Goal: Task Accomplishment & Management: Manage account settings

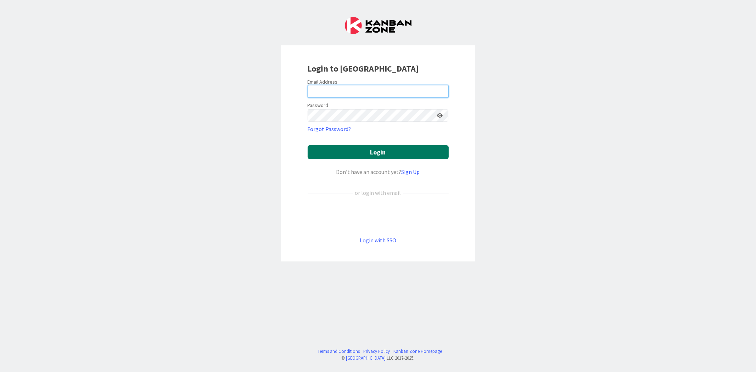
type input "[EMAIL_ADDRESS][DOMAIN_NAME]"
click at [359, 151] on button "Login" at bounding box center [378, 152] width 141 height 14
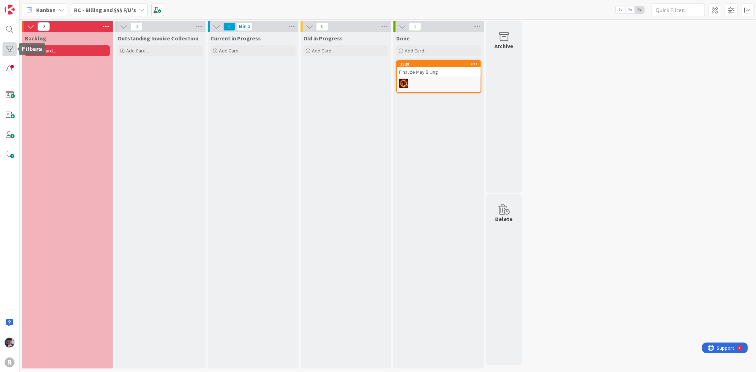
click at [11, 47] on div at bounding box center [9, 49] width 14 height 14
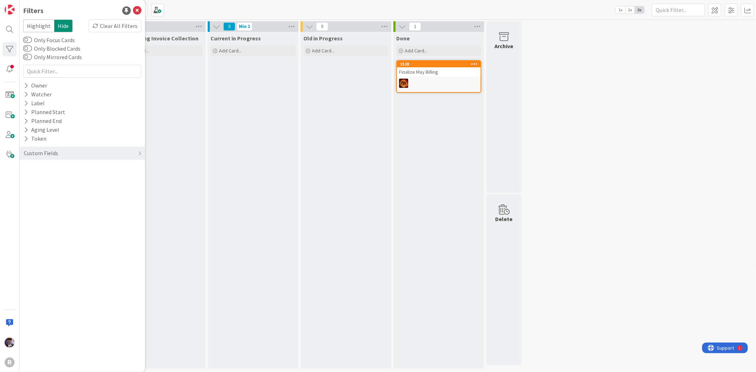
click at [222, 85] on div "Current in Progress Add Card..." at bounding box center [253, 200] width 91 height 337
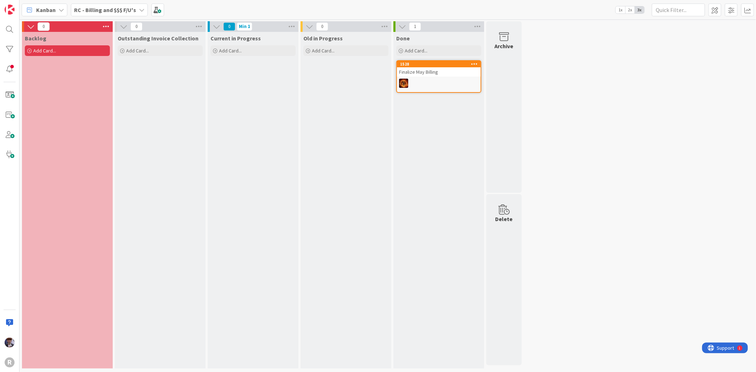
click at [75, 6] on b "RC - Billing and $$$ F/U's" at bounding box center [105, 9] width 62 height 7
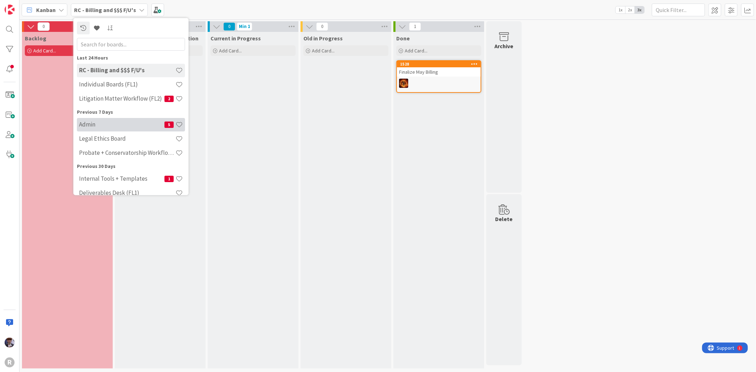
click at [100, 120] on div "Admin 5" at bounding box center [131, 124] width 108 height 13
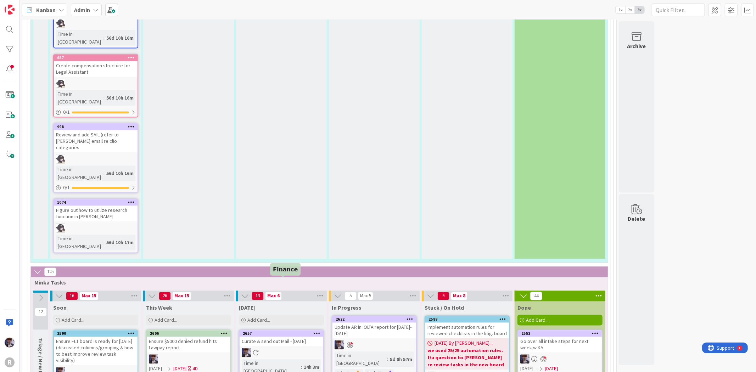
scroll to position [1181, 0]
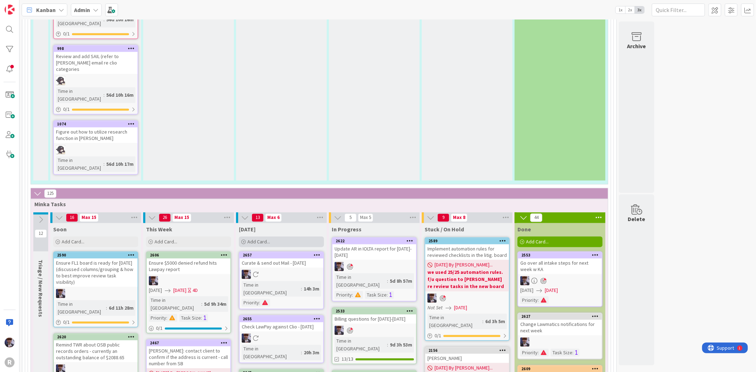
click at [266, 238] on span "Add Card..." at bounding box center [258, 241] width 23 height 6
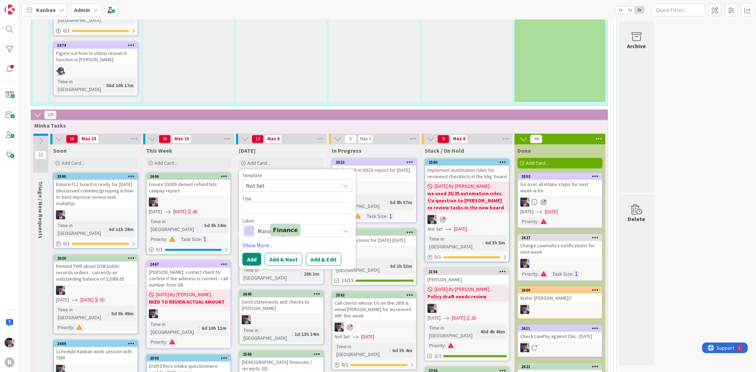
scroll to position [1142, 0]
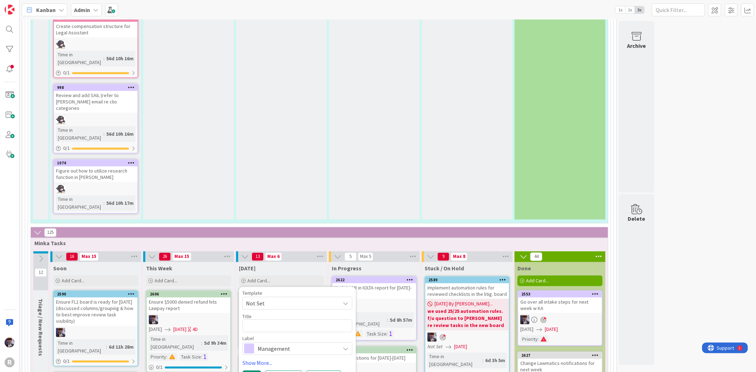
type textarea "x"
type textarea "R"
type textarea "G"
type textarea "x"
type textarea "Gp"
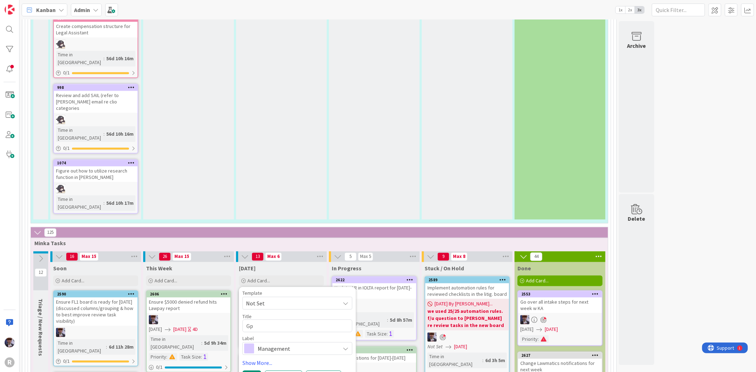
type textarea "x"
type textarea "Gp"
type textarea "x"
type textarea "Gp o"
type textarea "x"
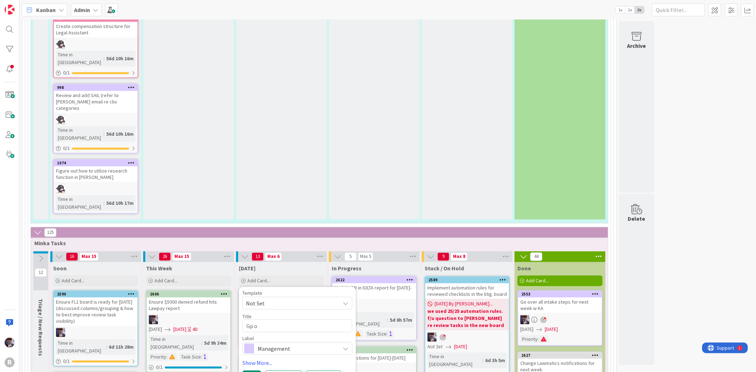
type textarea "Gp ov"
type textarea "x"
type textarea "Gp ove"
type textarea "x"
type textarea "Gp over"
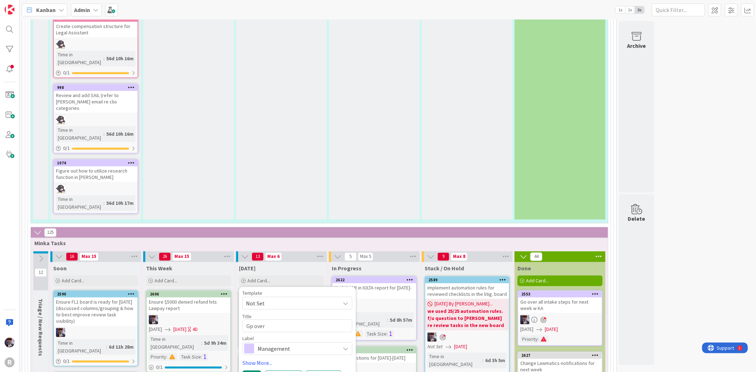
type textarea "x"
type textarea "Gp over"
type textarea "x"
type textarea "Gp ove"
type textarea "x"
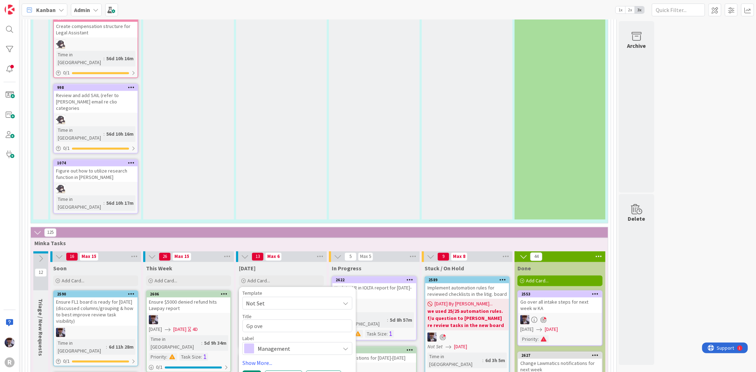
type textarea "Gp ov"
type textarea "x"
type textarea "Gp"
type textarea "x"
type textarea "Gp"
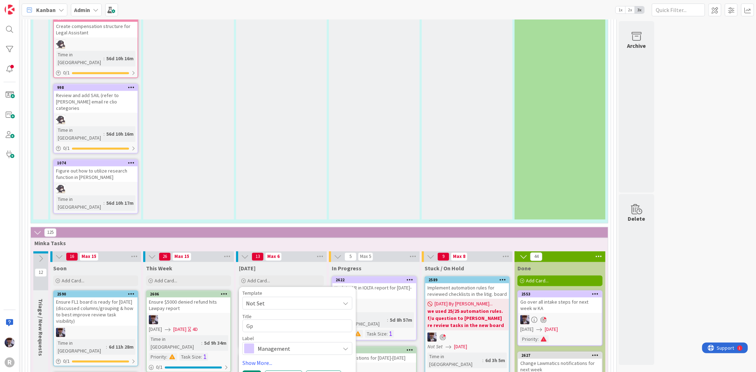
type textarea "x"
type textarea "G"
type textarea "x"
type textarea "G"
type textarea "x"
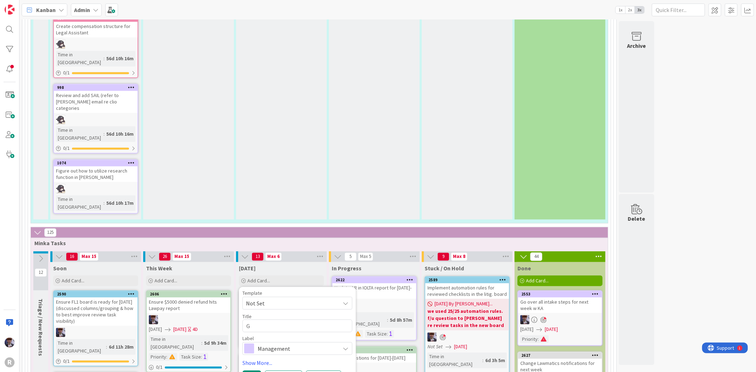
type textarea "Go"
type textarea "x"
type textarea "Go"
type textarea "x"
type textarea "Go o"
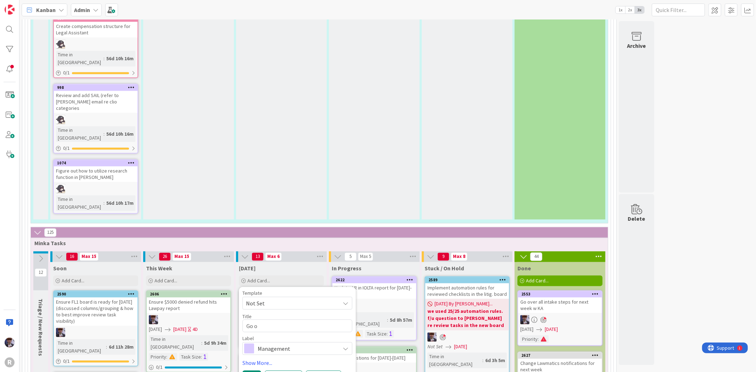
type textarea "x"
type textarea "Go ove"
type textarea "x"
type textarea "Go over"
type textarea "x"
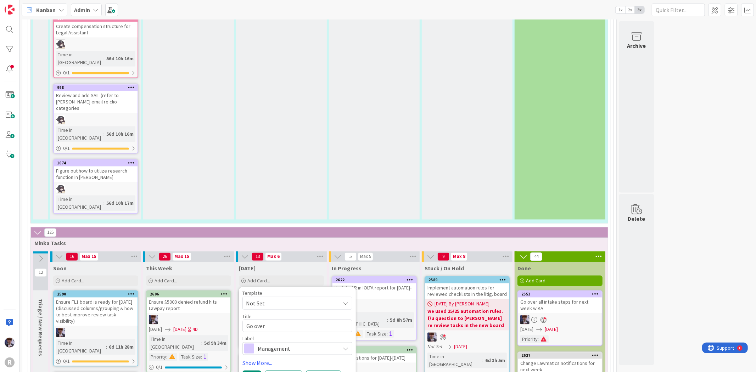
type textarea "Go over"
type textarea "x"
type textarea "Go over fi"
type textarea "x"
type textarea "Go over fin"
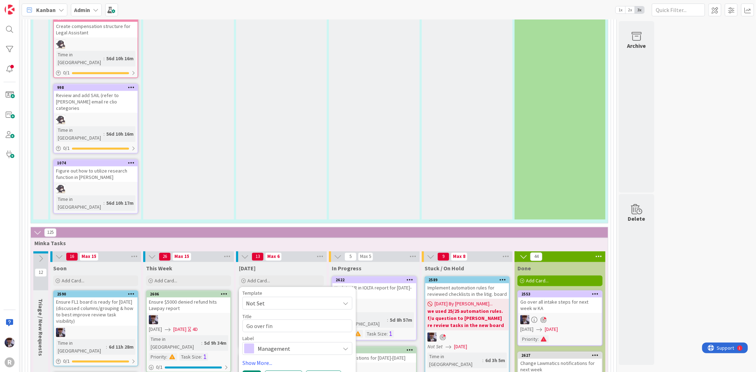
type textarea "x"
type textarea "Go over fina"
type textarea "x"
type textarea "Go over final"
type textarea "x"
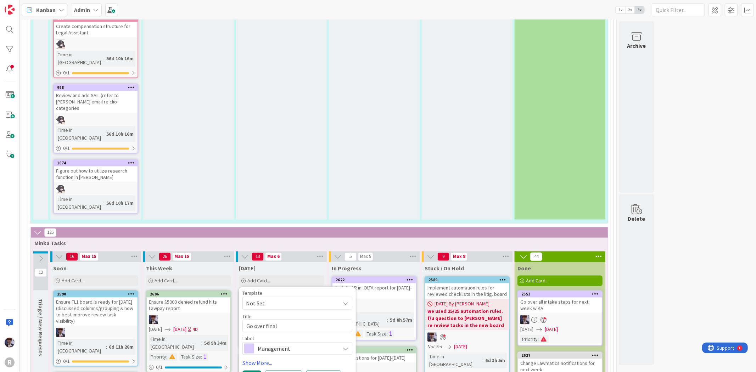
type textarea "Go over final a"
type textarea "x"
type textarea "Go over final ad"
type textarea "x"
type textarea "Go over final adv"
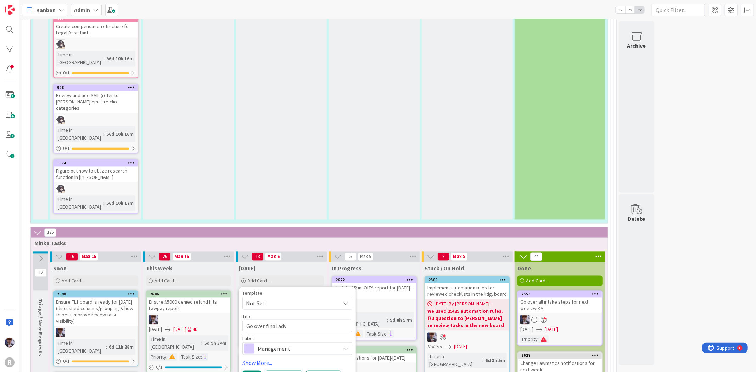
type textarea "x"
type textarea "Go over final advam"
type textarea "x"
type textarea "Go over final advamn"
type textarea "x"
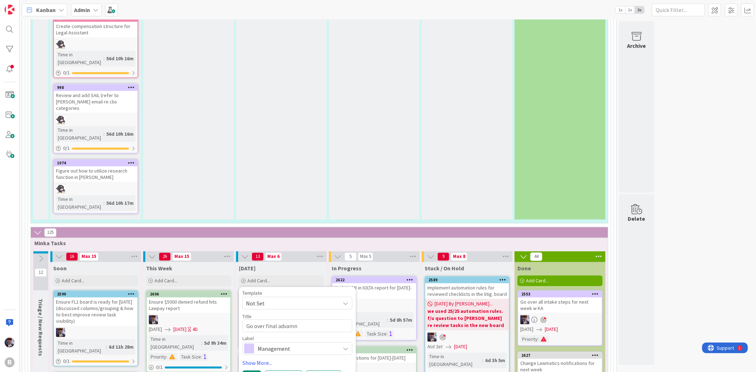
type textarea "Go over final advamnc"
type textarea "x"
type textarea "Go over final advamnce"
type textarea "x"
type textarea "Go over final advamnced"
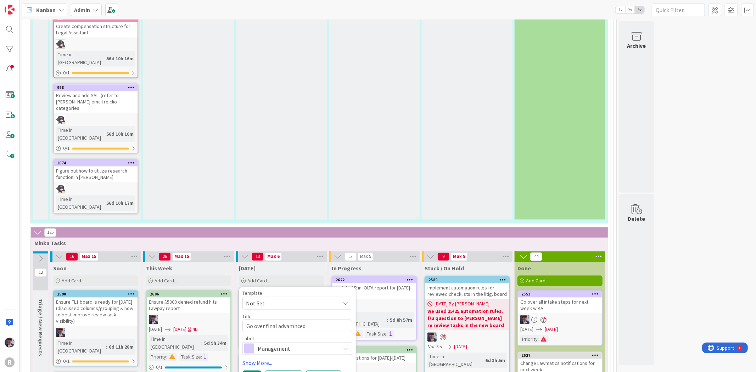
type textarea "x"
type textarea "Go over final advamnced"
type textarea "x"
type textarea "Go over final advamnced"
type textarea "x"
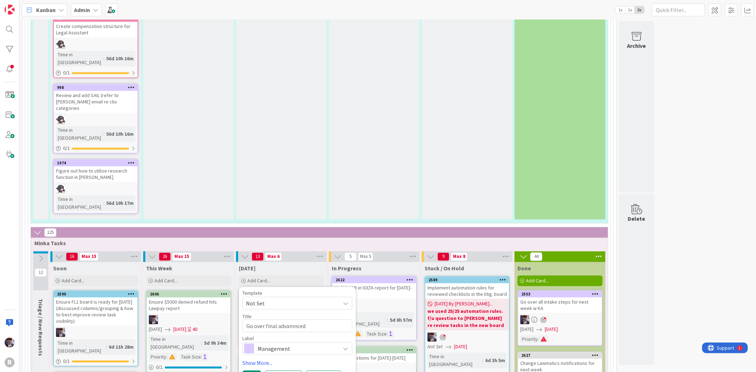
type textarea "Go over final advamnce"
type textarea "x"
type textarea "Go over final advamnc"
type textarea "x"
type textarea "Go over final advamn"
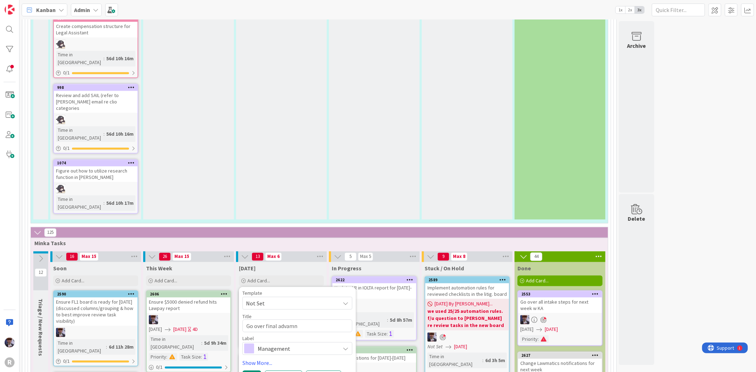
type textarea "x"
type textarea "Go over final advam"
type textarea "x"
type textarea "Go over final adva"
type textarea "x"
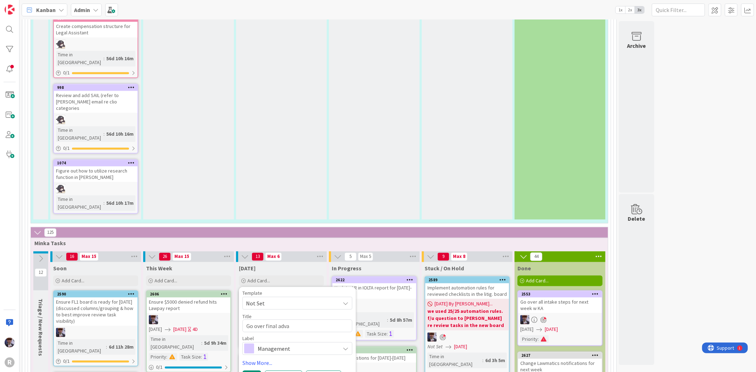
type textarea "Go over final advan"
type textarea "x"
type textarea "Go over final advanc"
type textarea "x"
type textarea "Go over final advance"
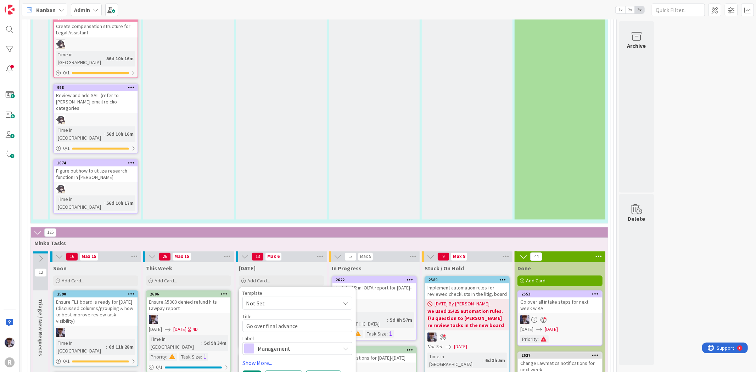
type textarea "x"
type textarea "Go over final advanced"
type textarea "x"
type textarea "Go over final advanced"
type textarea "x"
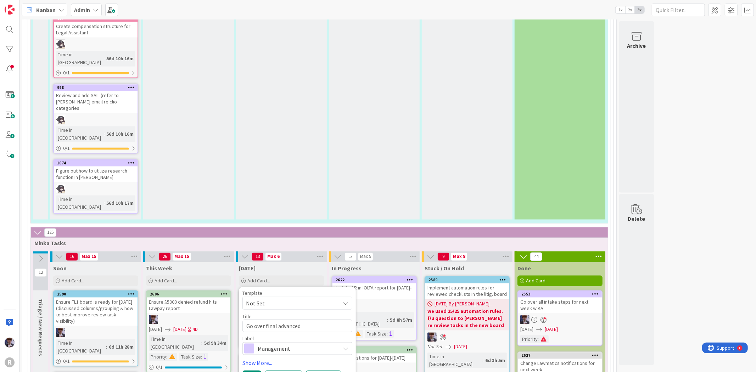
type textarea "Go over final advanced c"
type textarea "x"
type textarea "Go over final advanced co"
type textarea "x"
type textarea "Go over final advanced cos"
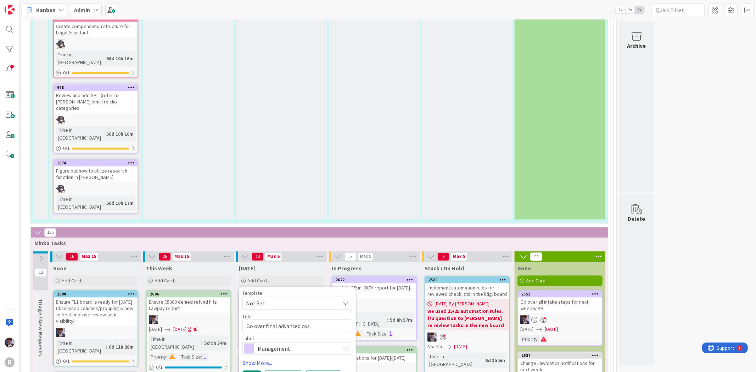
type textarea "x"
type textarea "Go over final advanced cost"
type textarea "x"
type textarea "Go over final advanced costs"
type textarea "x"
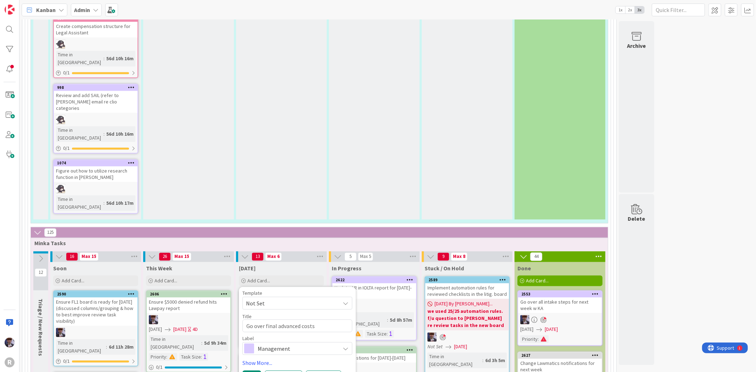
type textarea "Go over final advanced costs"
type textarea "x"
type textarea "Go over final advanced costs w"
type textarea "x"
type textarea "Go over final advanced costs w"
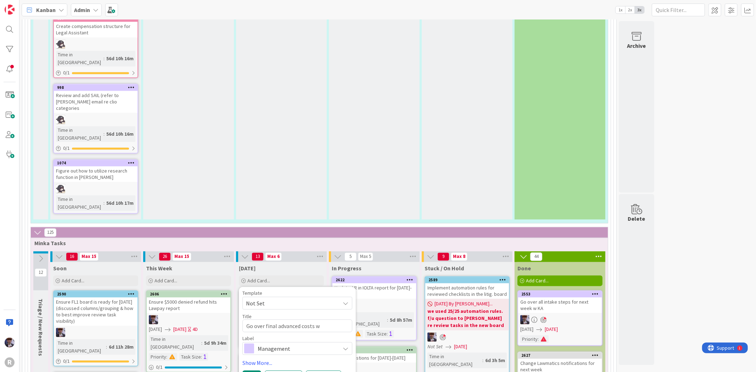
type textarea "x"
type textarea "Go over final advanced costs w D"
type textarea "x"
type textarea "Go over final advanced costs w De"
type textarea "x"
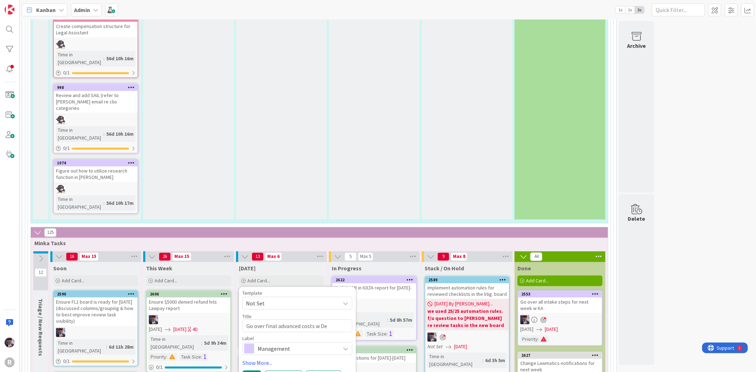
type textarea "Go over final advanced costs w Dev"
type textarea "x"
type textarea "Go over final advanced costs w Devin"
type textarea "x"
type textarea "Go over final advanced costs w [PERSON_NAME]"
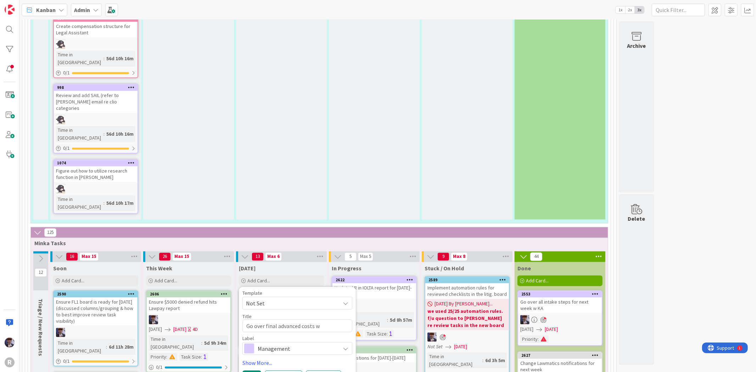
type textarea "x"
type textarea "Go over final advanced costs w [PERSON_NAME]"
type textarea "x"
type textarea "Go over final advanced costs w [PERSON_NAME] &"
type textarea "x"
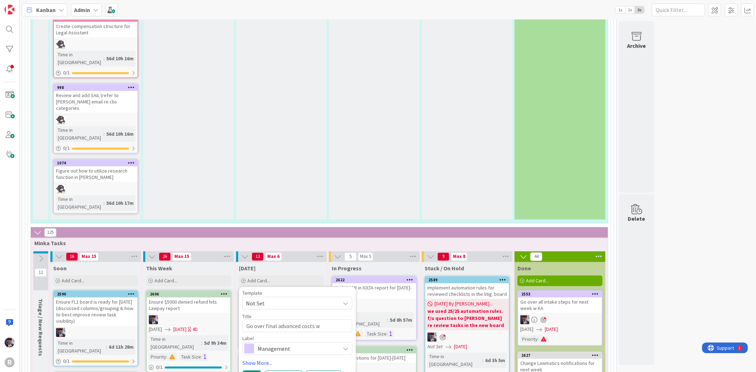
type textarea "Go over final advanced costs w [PERSON_NAME] &"
type textarea "x"
type textarea "Go over final advanced costs w [PERSON_NAME] & f"
type textarea "x"
type textarea "Go over final advanced costs w [PERSON_NAME] & fi"
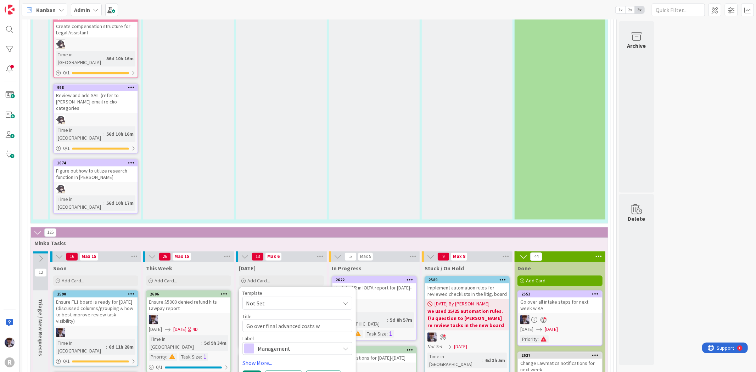
type textarea "x"
type textarea "Go over final advanced costs w [PERSON_NAME] & fix"
type textarea "x"
type textarea "Go over final advanced costs w [PERSON_NAME] & fix"
type textarea "x"
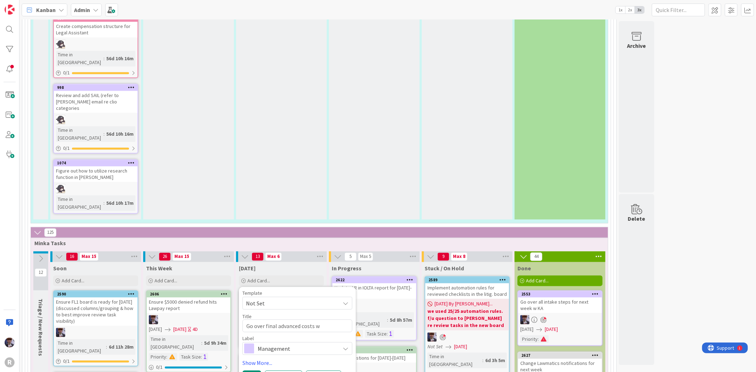
type textarea "Go over final advanced costs w [PERSON_NAME] & fix C"
type textarea "x"
type textarea "Go over final advanced costs w [PERSON_NAME] & fix Cl"
type textarea "x"
type textarea "Go over final advanced costs w [PERSON_NAME] & fix Cli"
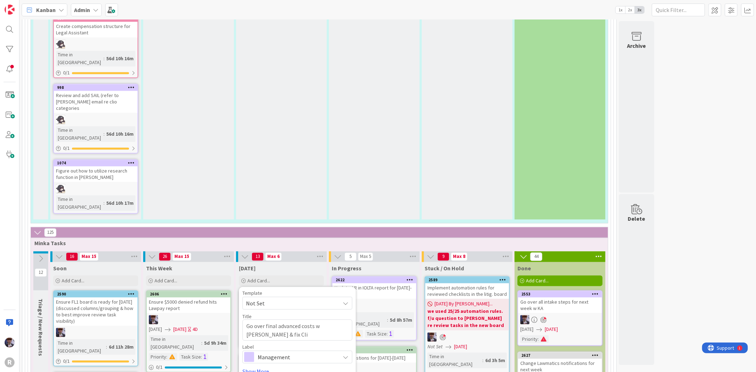
type textarea "x"
type textarea "Go over final advanced costs w [PERSON_NAME] & fix Clip"
type textarea "x"
type textarea "Go over final advanced costs w [PERSON_NAME] & fix Cli"
type textarea "x"
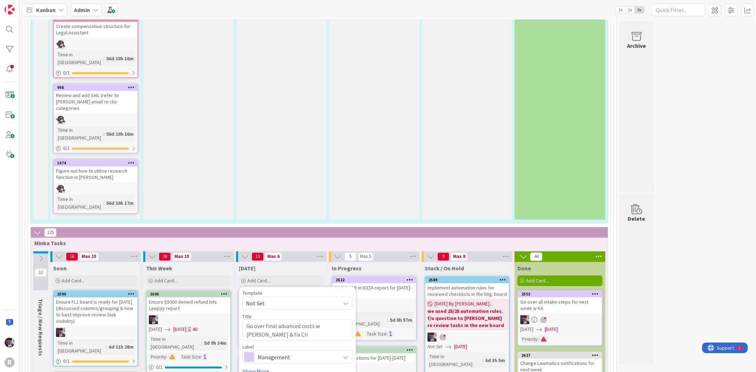
type textarea "Go over final advanced costs w [PERSON_NAME] & fix Clio"
type textarea "x"
type textarea "Go over final advanced costs w [PERSON_NAME] & fix Clio;"
type textarea "x"
type textarea "Go over final advanced costs w [PERSON_NAME] & fix Clio;"
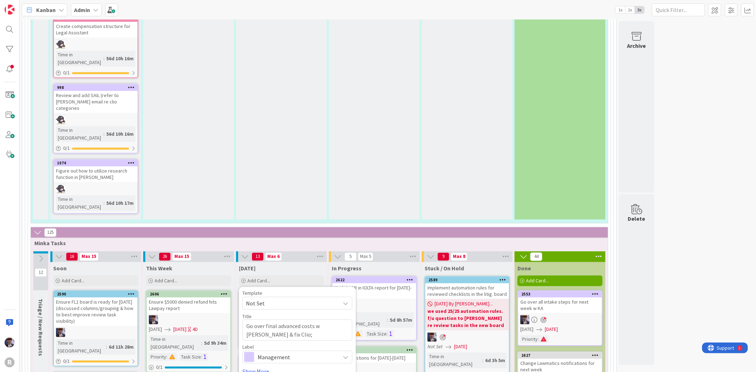
type textarea "x"
type textarea "Go over final advanced costs w [PERSON_NAME] & fix Clio; pa"
type textarea "x"
type textarea "Go over final advanced costs w [PERSON_NAME] & fix Clio; pay"
type textarea "x"
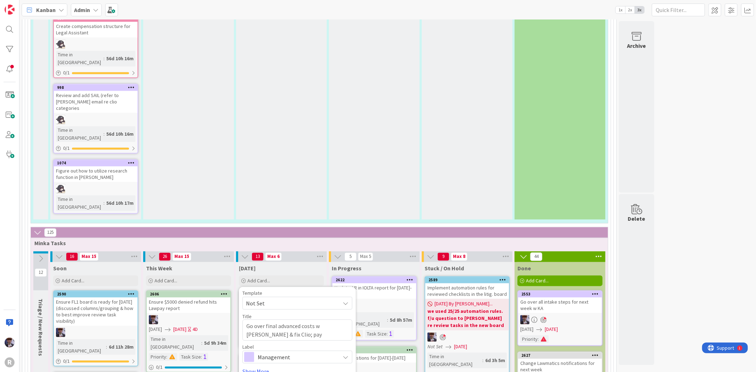
type textarea "Go over final advanced costs w [PERSON_NAME] & fix Clio; pay"
type textarea "x"
type textarea "Go over final advanced costs w [PERSON_NAME] & fix Clio; pay E"
type textarea "x"
type textarea "Go over final advanced costs w [PERSON_NAME] & fix Clio; pay El"
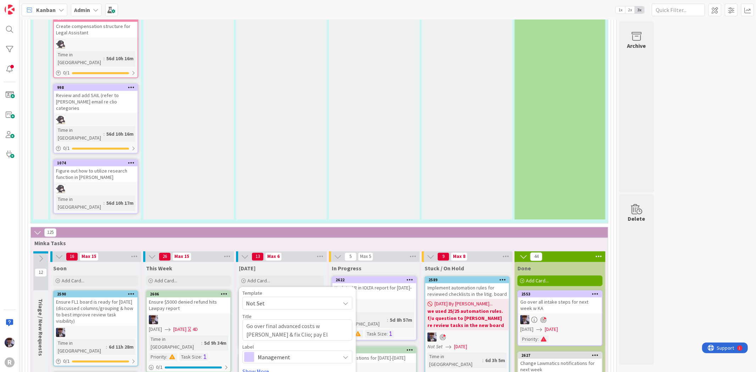
type textarea "x"
type textarea "Go over final advanced costs w [PERSON_NAME] & fix Clio; pay Elw"
type textarea "x"
type textarea "Go over final advanced costs w [PERSON_NAME] & fix Clio; pay Elwo"
type textarea "x"
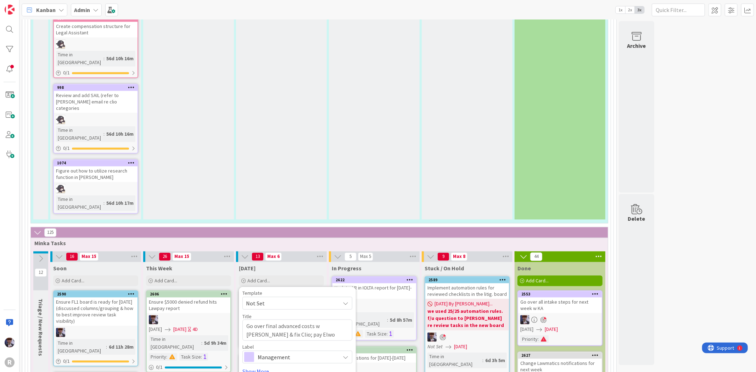
type textarea "Go over final advanced costs w [PERSON_NAME] & fix Clio; pay Elwoo"
type textarea "x"
type textarea "Go over final advanced costs w [PERSON_NAME] & fix Clio; pay [PERSON_NAME]"
type textarea "x"
type textarea "Go over final advanced costs w [PERSON_NAME] & fix Clio; pay [PERSON_NAME] i"
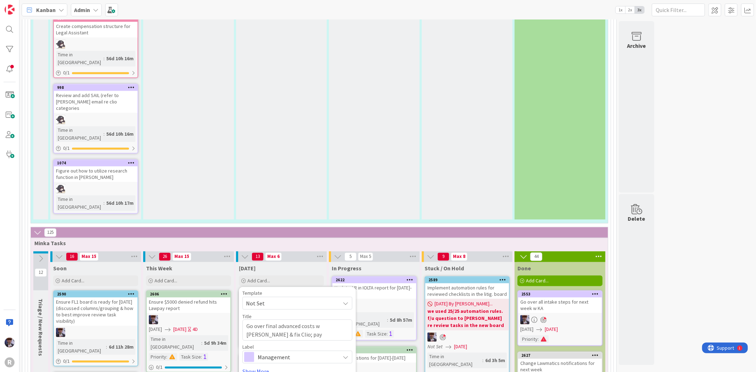
type textarea "x"
type textarea "Go over final advanced costs w [PERSON_NAME] & fix Clio; pay [PERSON_NAME] in"
type textarea "x"
type textarea "Go over final advanced costs w [PERSON_NAME] & fix Clio; pay [PERSON_NAME] invo"
type textarea "x"
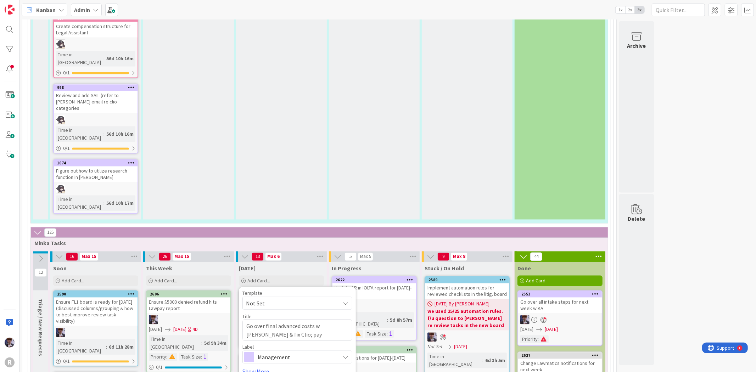
type textarea "Go over final advanced costs w [PERSON_NAME] & fix Clio; pay [PERSON_NAME] invo…"
type textarea "x"
type textarea "Go over final advanced costs w [PERSON_NAME] & fix Clio; pay [PERSON_NAME] invo…"
type textarea "x"
type textarea "Go over final advanced costs w [PERSON_NAME] & fix Clio; pay [PERSON_NAME] invo…"
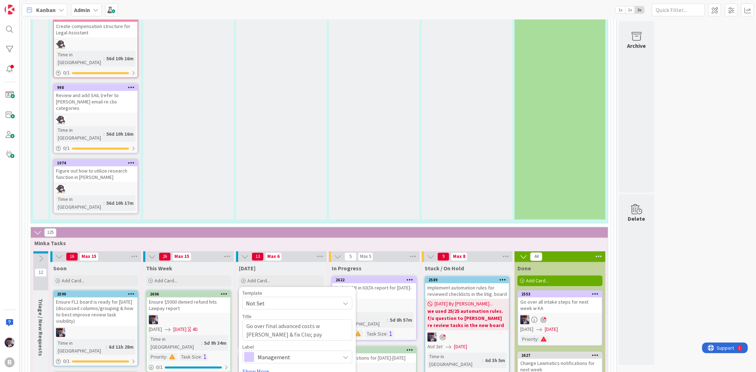
type textarea "x"
type textarea "Go over final advanced costs w [PERSON_NAME] & fix Clio; pay [PERSON_NAME] invo…"
click at [285, 320] on textarea "Go over final advanced costs w [PERSON_NAME] & fix Clio; pay [PERSON_NAME] invo…" at bounding box center [297, 330] width 110 height 21
type textarea "x"
type textarea "Go over final advanced costs w [PERSON_NAME] & fix Clio; pay [PERSON_NAME] invo…"
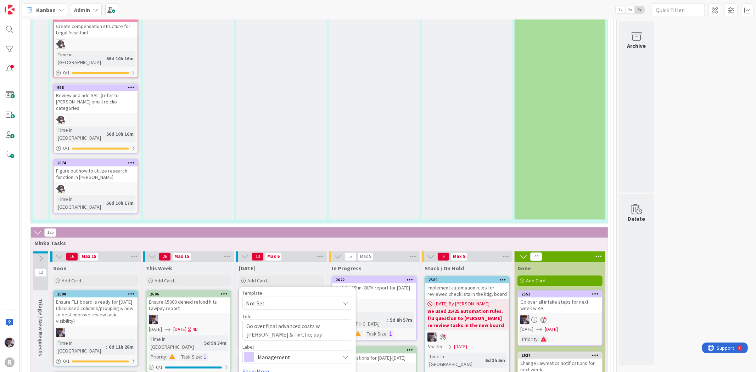
type textarea "x"
type textarea "Go over final advanced costs w [PERSON_NAME] & fix Clio; pay [PERSON_NAME] t in…"
type textarea "x"
type textarea "Go over final advanced costs w [PERSON_NAME] & fix Clio; pay [PERSON_NAME] invo…"
type textarea "x"
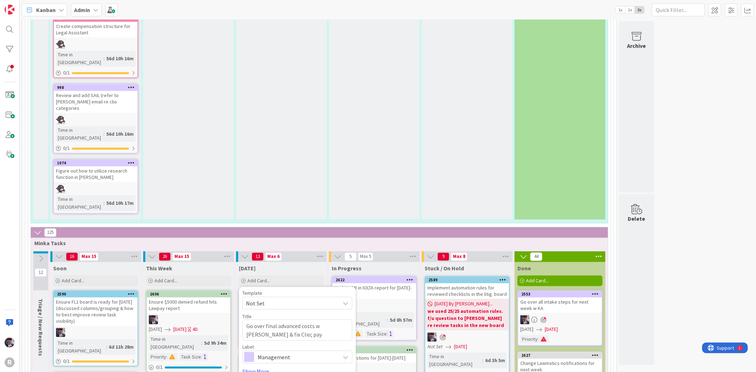
type textarea "Go over final advanced costs w [PERSON_NAME] & fix Clio; pay [PERSON_NAME] tra …"
type textarea "x"
type textarea "Go over final advanced costs w [PERSON_NAME] & fix Clio; pay [PERSON_NAME] invo…"
type textarea "x"
type textarea "Go over final advanced costs w [PERSON_NAME] & fix Clio; pay [PERSON_NAME] tran…"
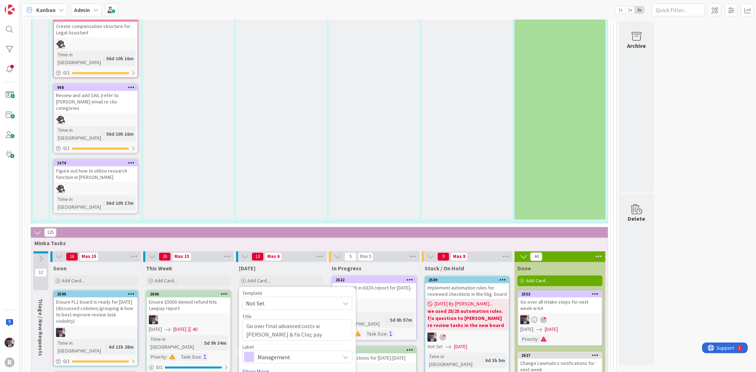
type textarea "x"
type textarea "Go over final advanced costs w [PERSON_NAME] & fix Clio; pay [PERSON_NAME] tran…"
type textarea "x"
type textarea "Go over final advanced costs w [PERSON_NAME] & fix Clio; pay [PERSON_NAME] tran…"
type textarea "x"
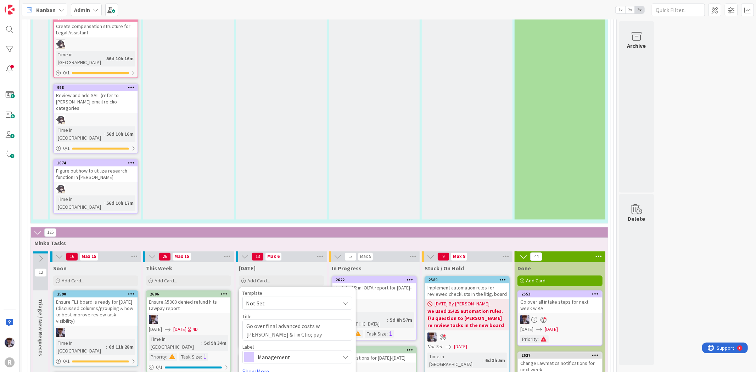
click at [282, 352] on span "Management" at bounding box center [297, 357] width 79 height 10
click at [300, 320] on textarea "Go over final advanced costs w [PERSON_NAME] & fix Clio; pay [PERSON_NAME] tran…" at bounding box center [297, 330] width 110 height 21
type textarea "Go over final advanced costs w [PERSON_NAME] & fix Clio; pay [PERSON_NAME] tran…"
type textarea "x"
type textarea "Go over final advanced costs w [PERSON_NAME] & fix Clio; pay [PERSON_NAME] tran…"
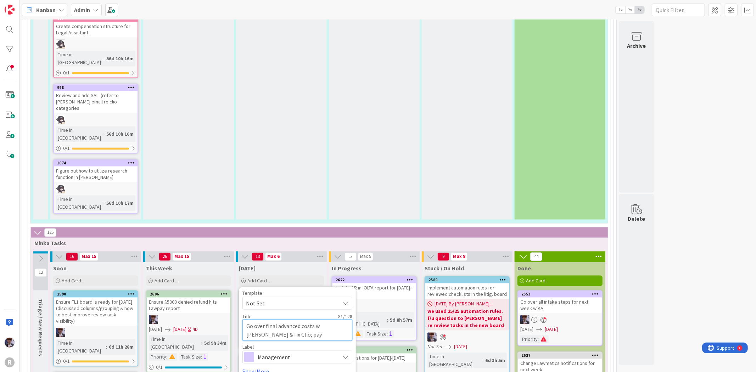
type textarea "x"
click at [286, 352] on span "Management" at bounding box center [297, 357] width 79 height 10
click at [254, 367] on link "Show More..." at bounding box center [297, 371] width 110 height 9
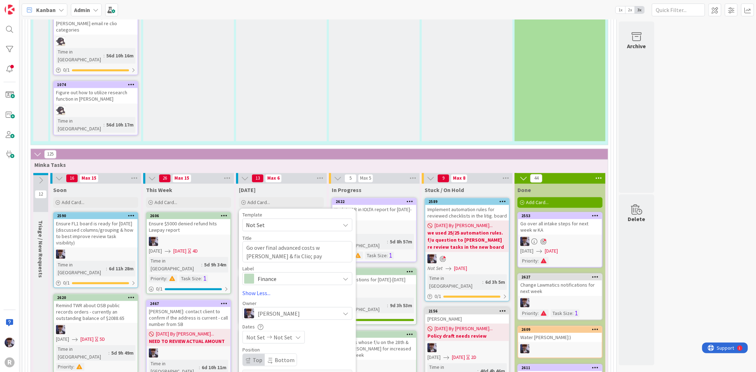
click at [274, 311] on div "Template Not Set Title 82 / 128 Go over final advanced costs w [PERSON_NAME] & …" at bounding box center [297, 341] width 117 height 266
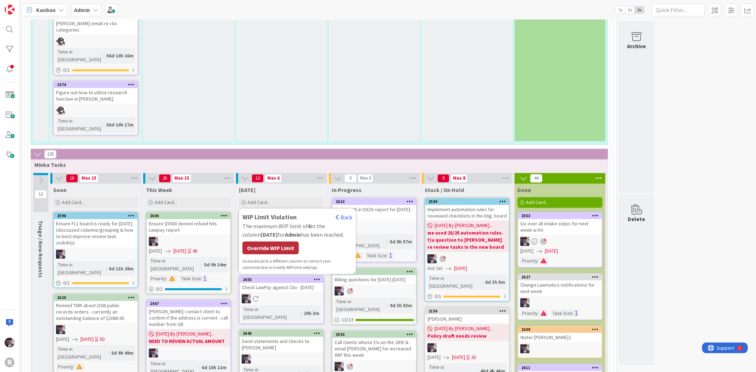
click at [286, 241] on div "Override WIP Limit" at bounding box center [270, 247] width 56 height 13
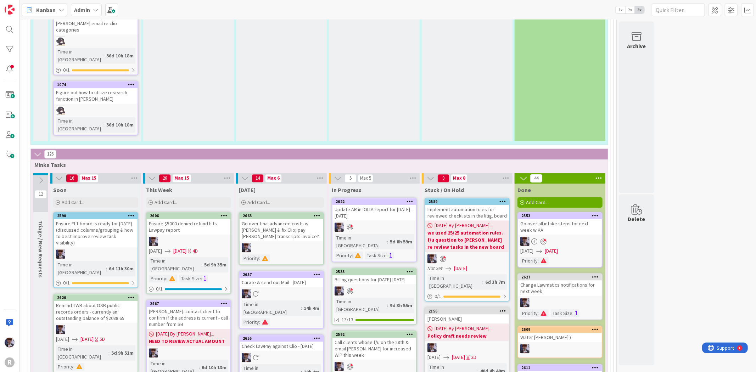
scroll to position [1142, 0]
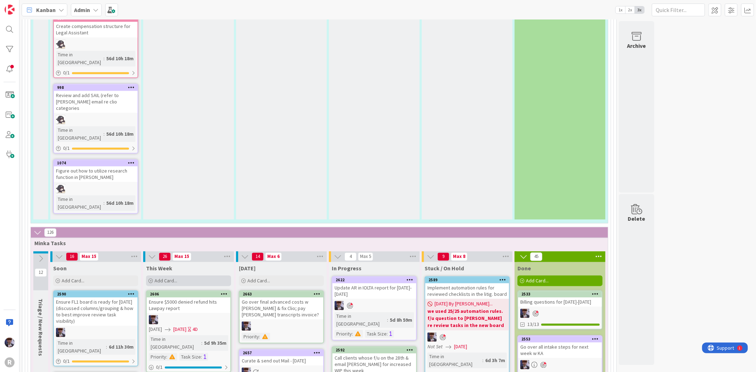
click at [210, 276] on div "Add Card..." at bounding box center [188, 281] width 85 height 11
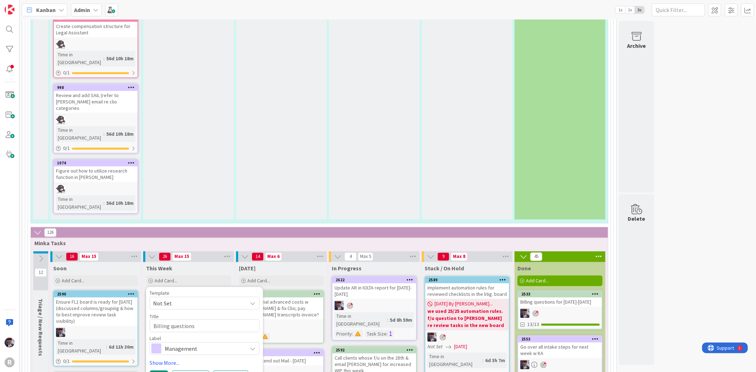
click at [599, 252] on icon at bounding box center [598, 257] width 9 height 11
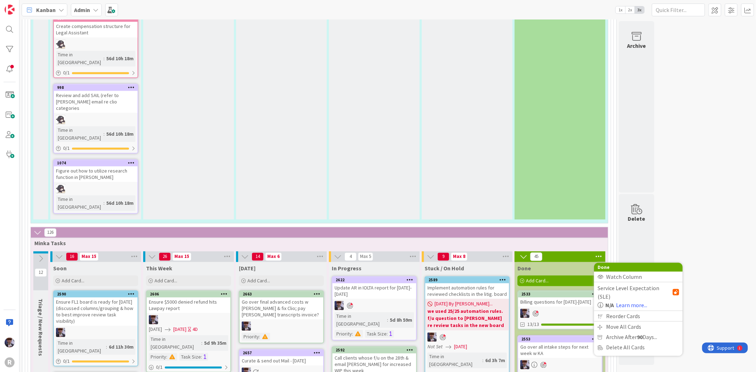
click at [488, 240] on span "Minka Tasks" at bounding box center [316, 243] width 565 height 7
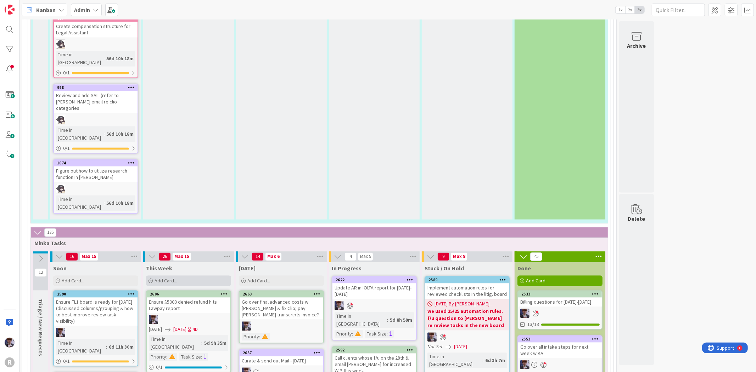
click at [185, 276] on div "Add Card..." at bounding box center [188, 281] width 85 height 11
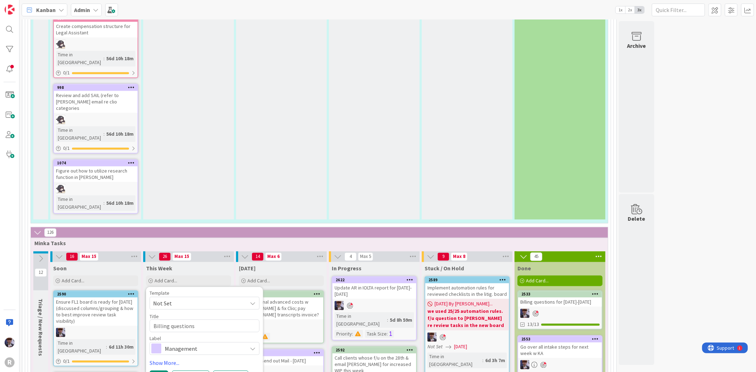
click at [177, 299] on span "Not Set" at bounding box center [197, 303] width 89 height 9
click at [195, 320] on textarea "Billing questions" at bounding box center [205, 326] width 110 height 13
click at [194, 344] on span "Management" at bounding box center [204, 349] width 79 height 10
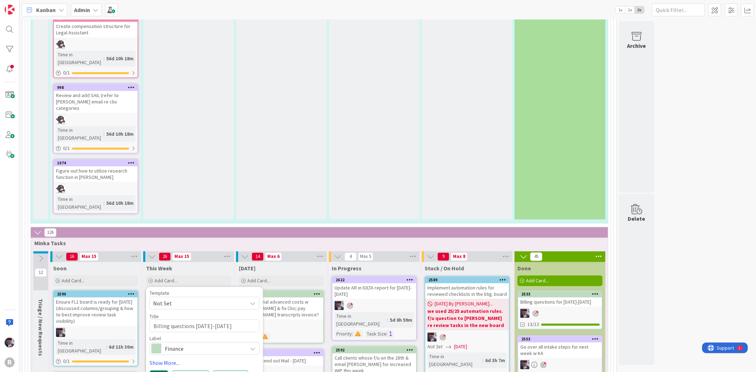
click at [160, 371] on button "Add" at bounding box center [159, 377] width 19 height 13
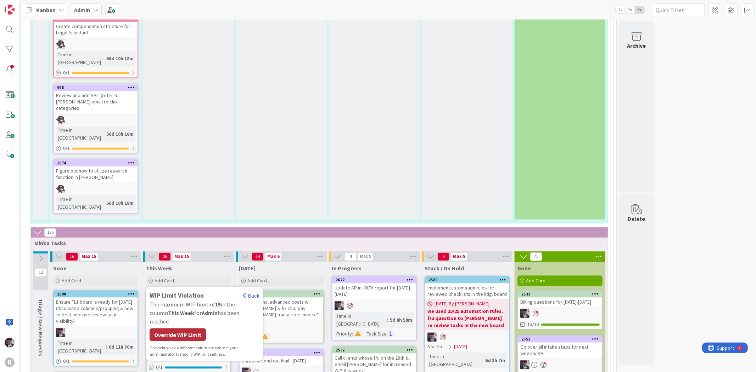
click at [181, 328] on div "Override WIP Limit" at bounding box center [178, 334] width 56 height 13
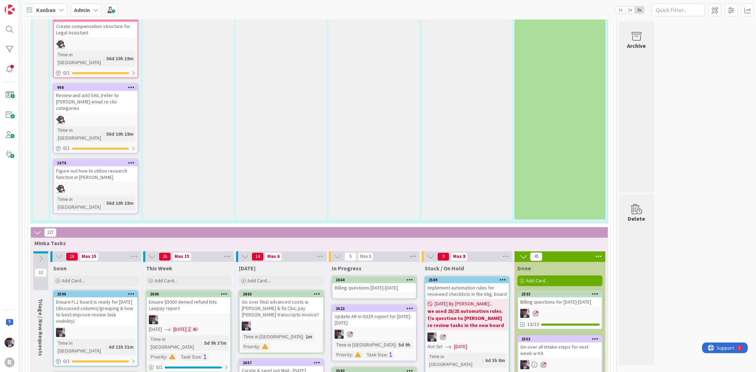
click at [365, 283] on div "Billing questions [DATE]-[DATE]" at bounding box center [374, 287] width 84 height 9
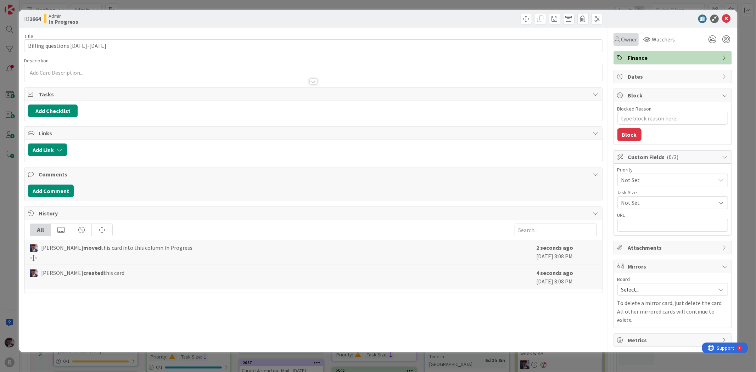
click at [637, 42] on div "Owner" at bounding box center [625, 39] width 25 height 13
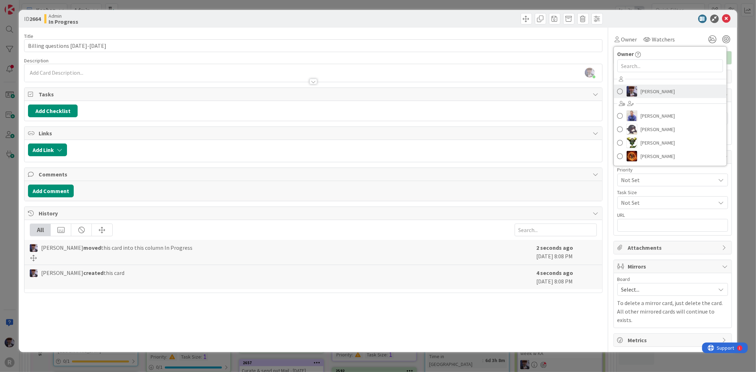
click at [645, 94] on span "[PERSON_NAME]" at bounding box center [658, 91] width 34 height 11
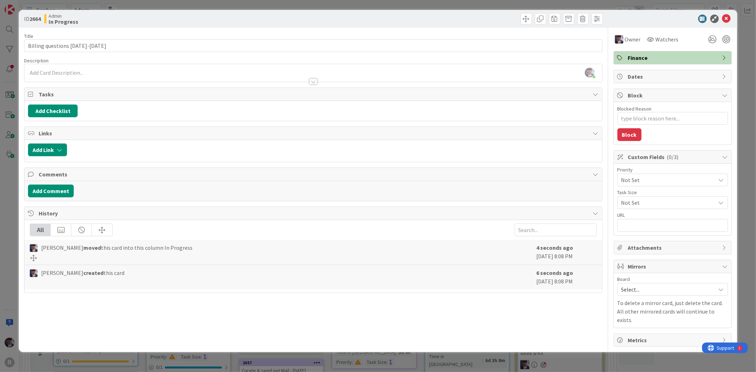
click at [80, 73] on div "[PERSON_NAME] just joined" at bounding box center [312, 73] width 577 height 18
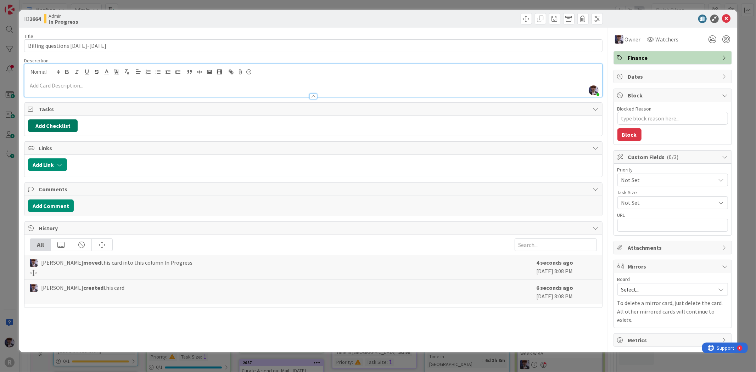
click at [41, 122] on button "Add Checklist" at bounding box center [53, 125] width 50 height 13
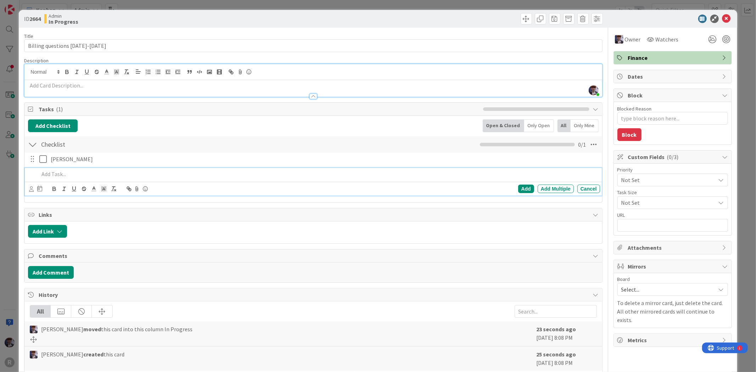
click at [1, 218] on div "ID 2664 Admin In Progress Title 25 / 128 Billing questions [DATE]-[DATE] Descri…" at bounding box center [378, 186] width 756 height 372
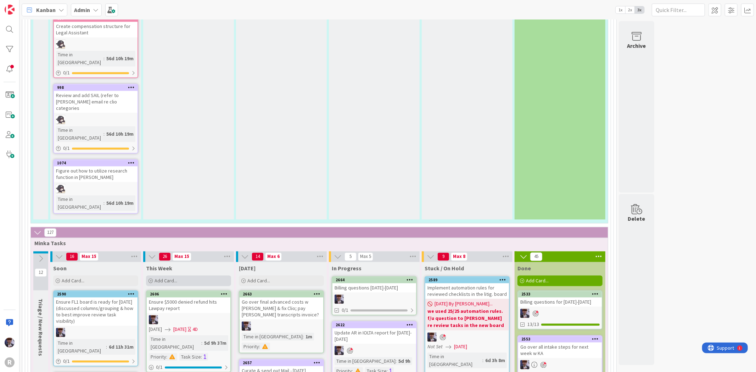
click at [196, 276] on div "Add Card..." at bounding box center [188, 281] width 85 height 11
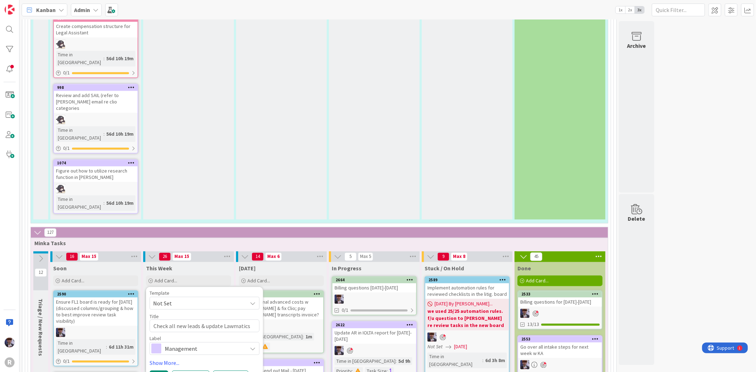
click at [185, 344] on span "Management" at bounding box center [204, 349] width 79 height 10
click at [176, 359] on link "Show More..." at bounding box center [205, 363] width 110 height 9
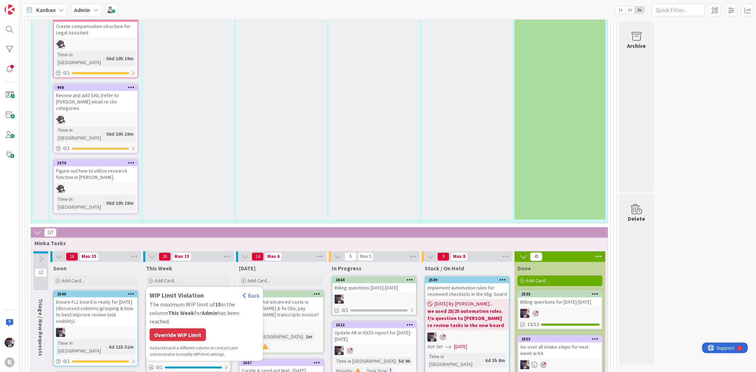
click at [182, 345] on div "Go back to pick a different column or contact your administrator to modify WIP …" at bounding box center [205, 351] width 110 height 13
click at [186, 328] on div "Override WIP Limit" at bounding box center [178, 334] width 56 height 13
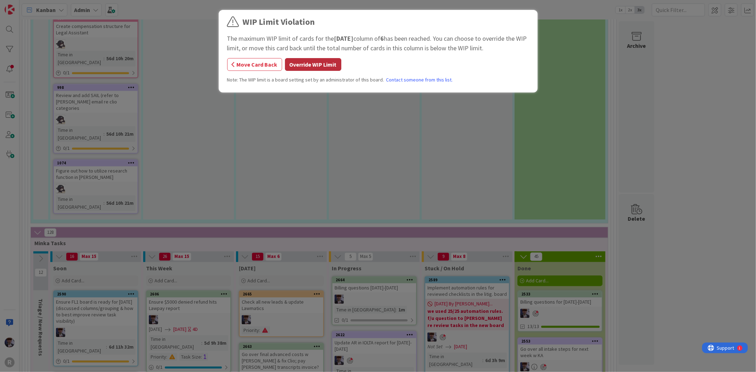
click at [311, 66] on button "Override WIP Limit" at bounding box center [313, 64] width 56 height 13
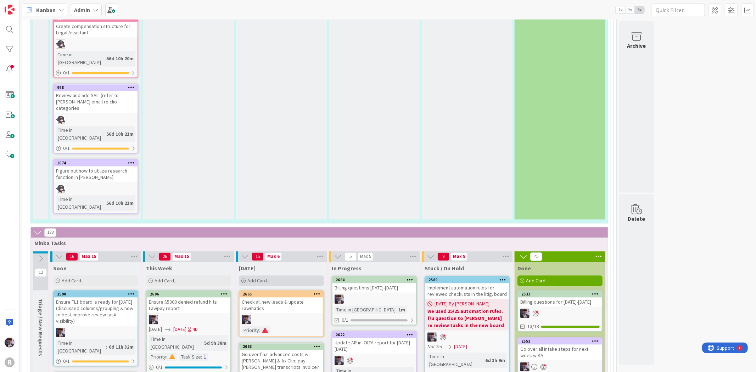
click at [247, 278] on span "Add Card..." at bounding box center [258, 281] width 23 height 6
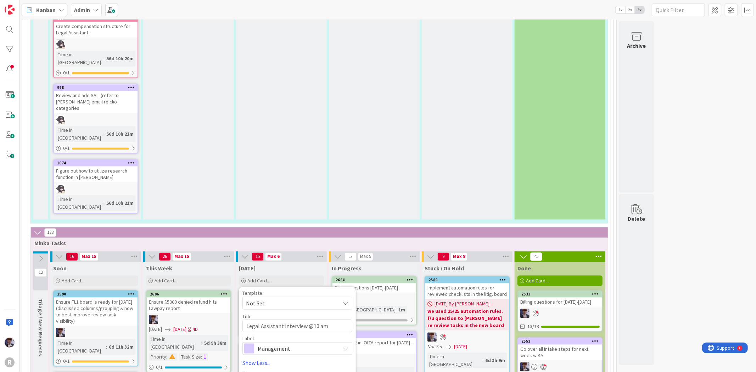
click at [290, 344] on span "Management" at bounding box center [297, 349] width 79 height 10
click at [281, 372] on span "HR" at bounding box center [312, 378] width 86 height 11
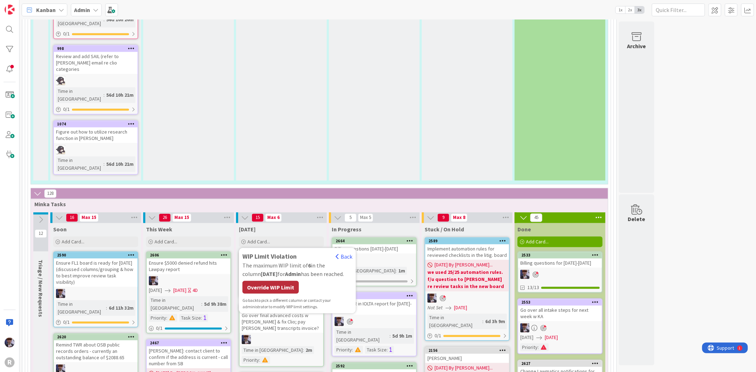
click at [268, 281] on div "Override WIP Limit" at bounding box center [270, 287] width 56 height 13
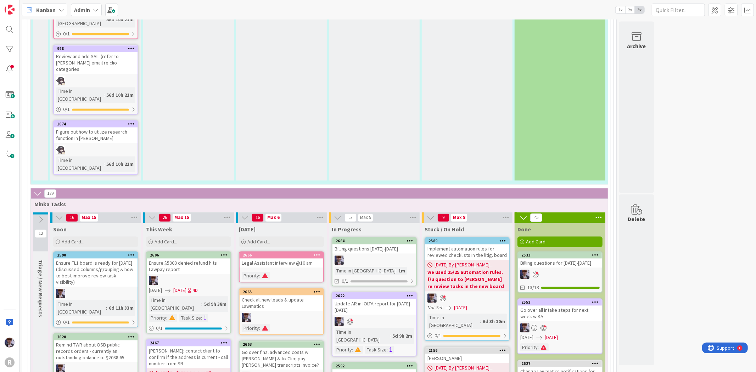
click at [270, 258] on div "Legal Assistant interview @10 am" at bounding box center [282, 262] width 84 height 9
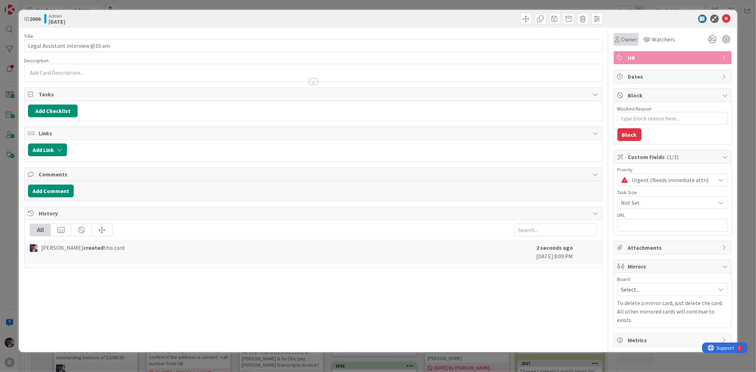
click at [627, 39] on span "Owner" at bounding box center [629, 39] width 16 height 9
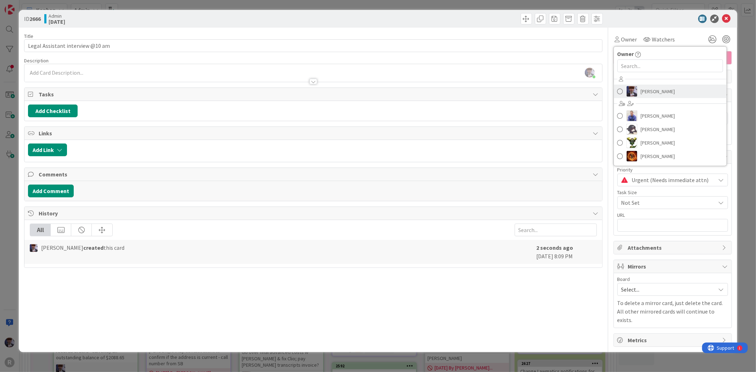
click at [645, 89] on span "[PERSON_NAME]" at bounding box center [658, 91] width 34 height 11
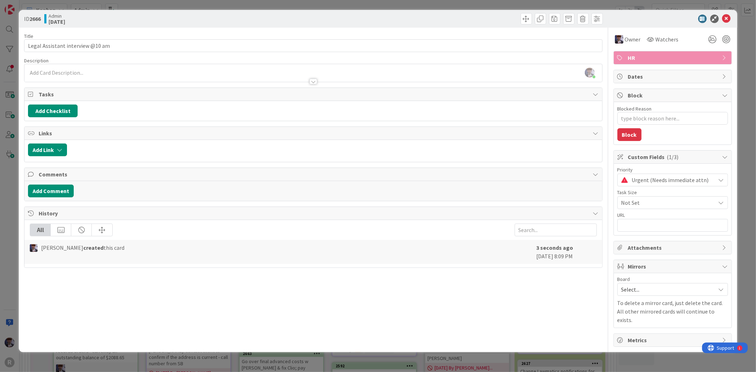
click at [747, 91] on div "ID 2666 Admin [DATE] Title 32 / 128 Legal Assistant interview @10 am Descriptio…" at bounding box center [378, 186] width 756 height 372
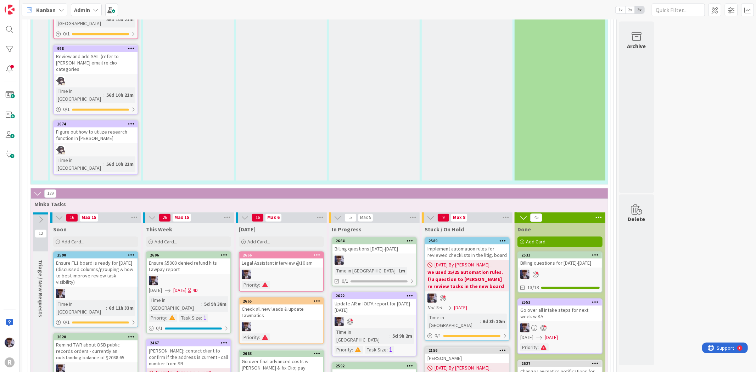
scroll to position [1220, 0]
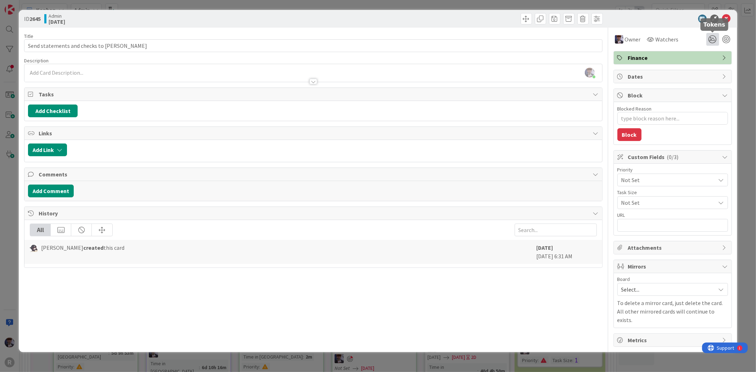
click at [716, 41] on icon at bounding box center [712, 39] width 13 height 13
click at [755, 52] on div "ID 2645 Admin [DATE] Title 34 / 128 Send statements and checks to [PERSON_NAME]…" at bounding box center [378, 186] width 756 height 372
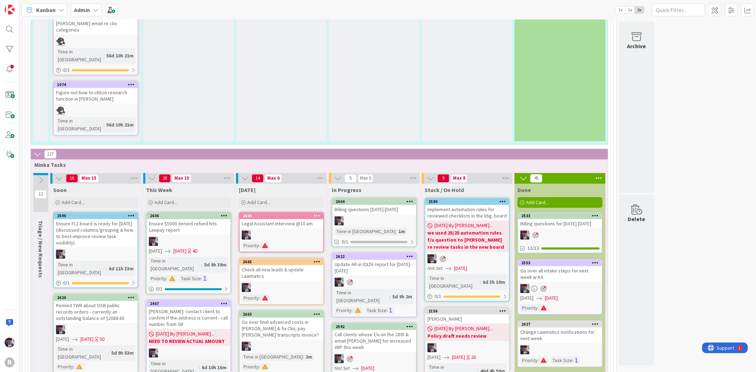
click at [748, 58] on div "264 Admin Projects + Tasks 32 Projects / Recurring Task Sets 232 Admin Tasks 23…" at bounding box center [388, 107] width 734 height 2612
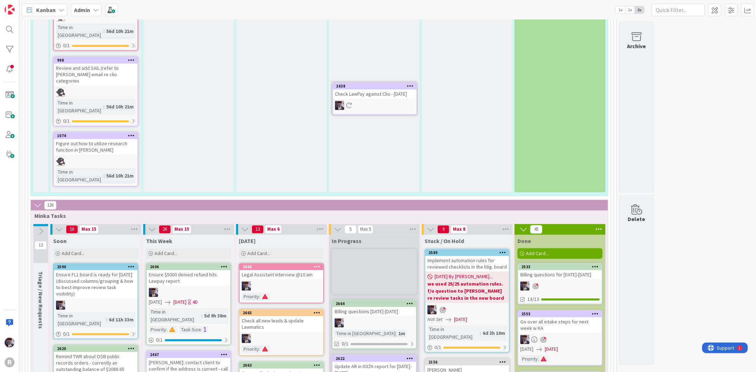
scroll to position [1169, 0]
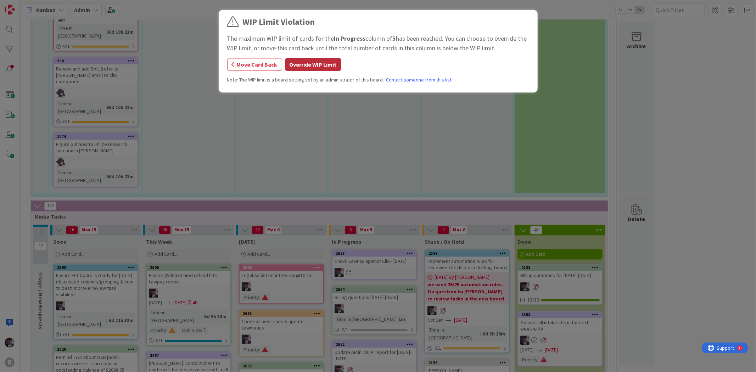
click at [308, 64] on button "Override WIP Limit" at bounding box center [313, 64] width 56 height 13
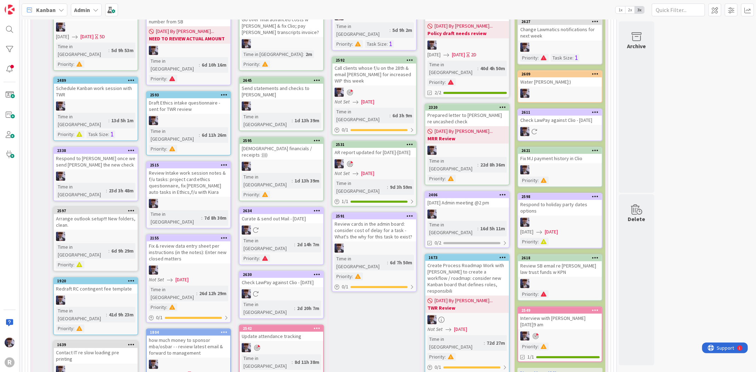
scroll to position [1563, 0]
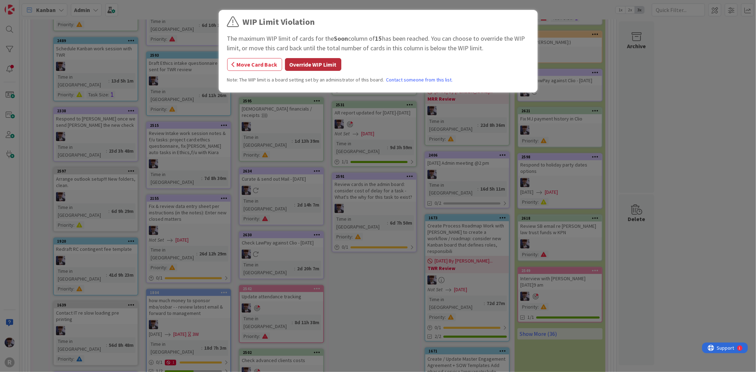
click at [307, 68] on button "Override WIP Limit" at bounding box center [313, 64] width 56 height 13
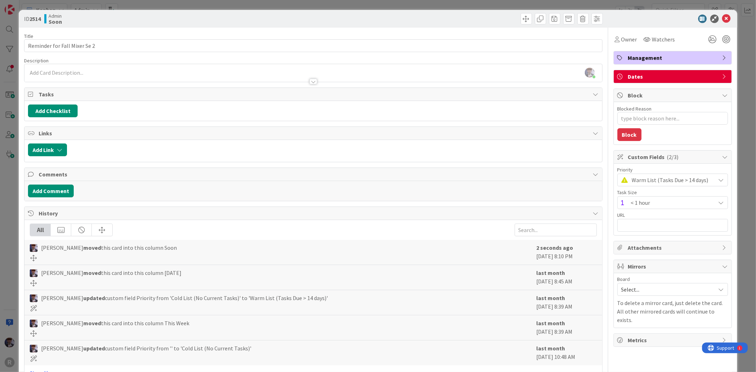
click at [658, 201] on span "< 1 hour" at bounding box center [671, 203] width 81 height 10
click at [665, 167] on div "Priority Warm List (Tasks Due > 14 days) Task Size < 1 hour Not Set < 1 hour 1-…" at bounding box center [673, 200] width 118 height 72
click at [667, 156] on span "( 2/3 )" at bounding box center [673, 156] width 12 height 7
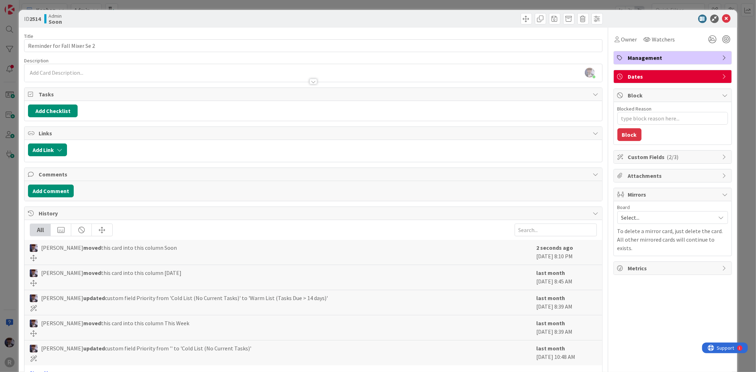
click at [652, 174] on span "Attachments" at bounding box center [673, 176] width 91 height 9
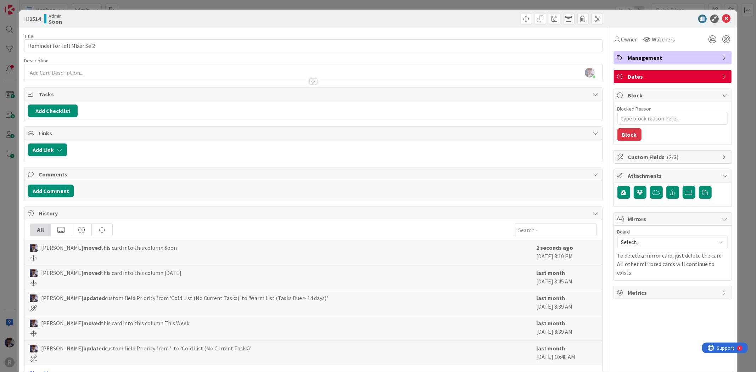
click at [661, 161] on span "Custom Fields ( 2/3 )" at bounding box center [673, 157] width 91 height 9
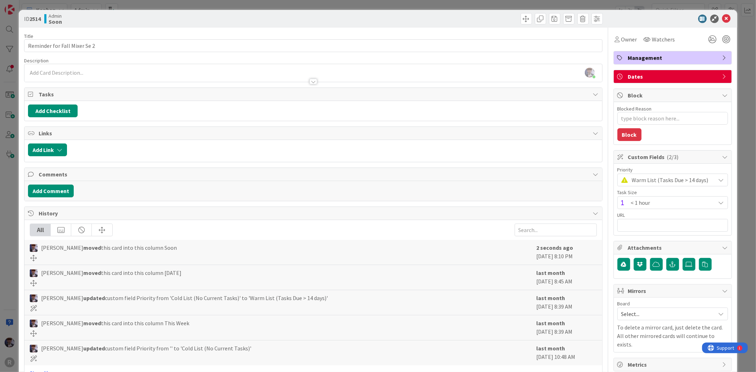
click at [651, 187] on div "Priority Warm List (Tasks Due > 14 days) Task Size < 1 hour URL" at bounding box center [672, 199] width 111 height 64
click at [658, 183] on span "Warm List (Tasks Due > 14 days)" at bounding box center [672, 180] width 80 height 10
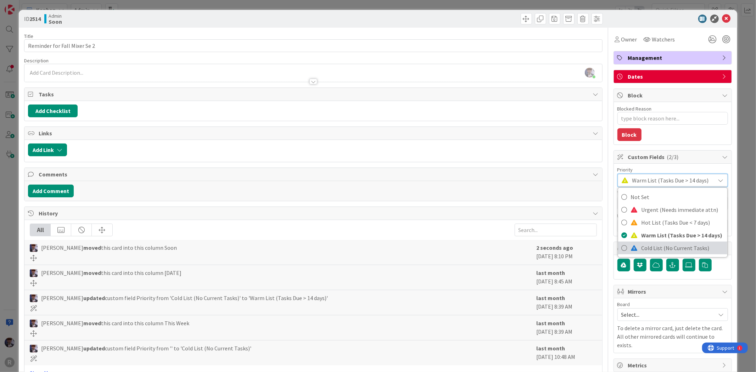
click at [631, 247] on span at bounding box center [634, 248] width 7 height 6
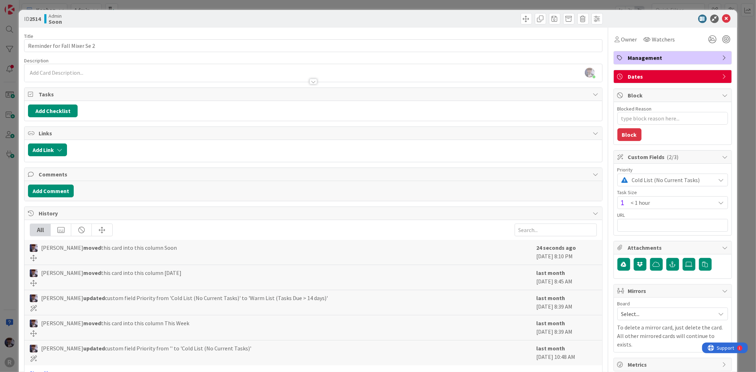
click at [738, 154] on div "ID 2514 Admin Soon Title 28 / 128 Reminder for Fall Mixer Se 2 Description [PER…" at bounding box center [378, 186] width 756 height 372
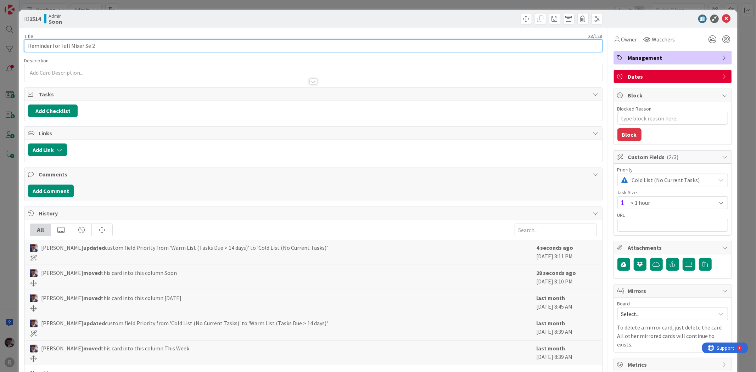
click at [117, 41] on input "Reminder for Fall Mixer Se 2" at bounding box center [313, 45] width 578 height 13
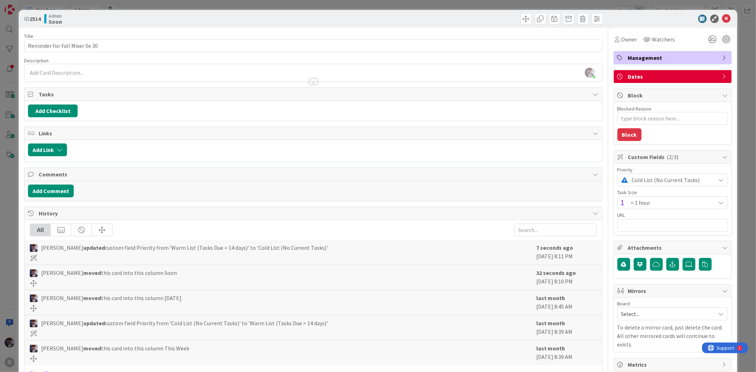
click at [690, 76] on span "Dates" at bounding box center [673, 76] width 91 height 9
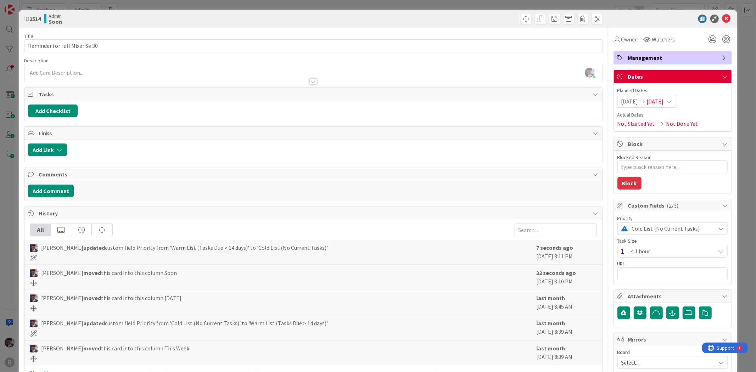
click at [676, 99] on div "[DATE] [DATE]" at bounding box center [646, 101] width 59 height 13
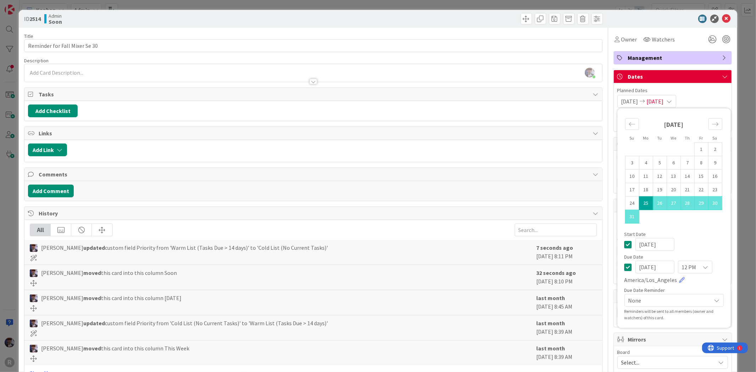
click at [639, 209] on td "25" at bounding box center [646, 202] width 14 height 13
click at [639, 203] on td "25" at bounding box center [646, 202] width 14 height 13
click at [712, 121] on icon "Move forward to switch to the next month." at bounding box center [715, 124] width 7 height 7
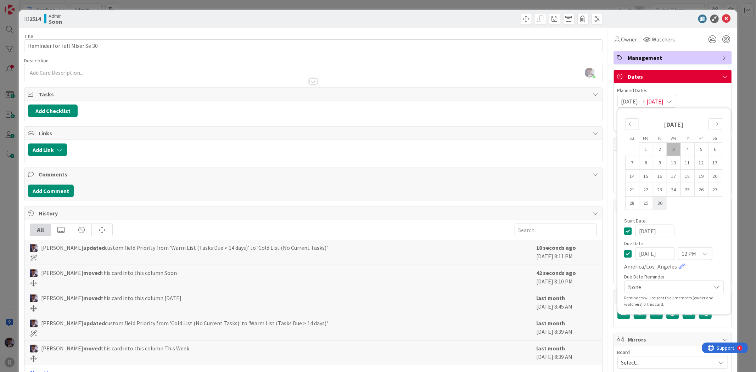
click at [653, 203] on td "30" at bounding box center [660, 202] width 14 height 13
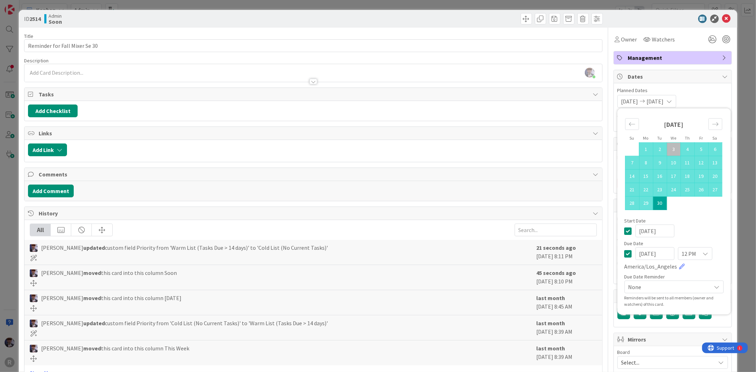
click at [738, 120] on div "ID 2514 Admin Soon Title 29 / 128 Reminder for Fall Mixer Se 30 Description [PE…" at bounding box center [378, 186] width 756 height 372
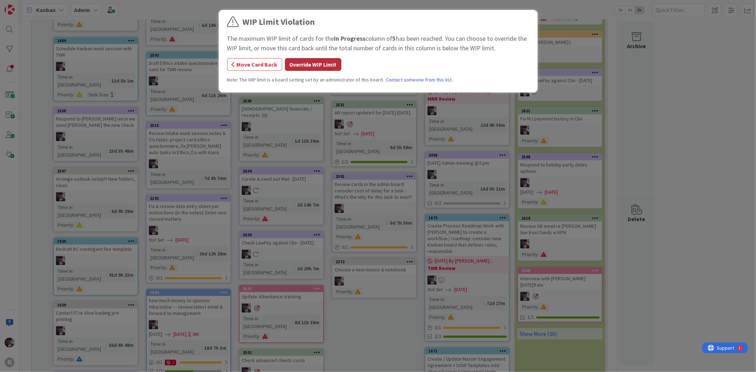
click at [320, 61] on button "Override WIP Limit" at bounding box center [313, 64] width 56 height 13
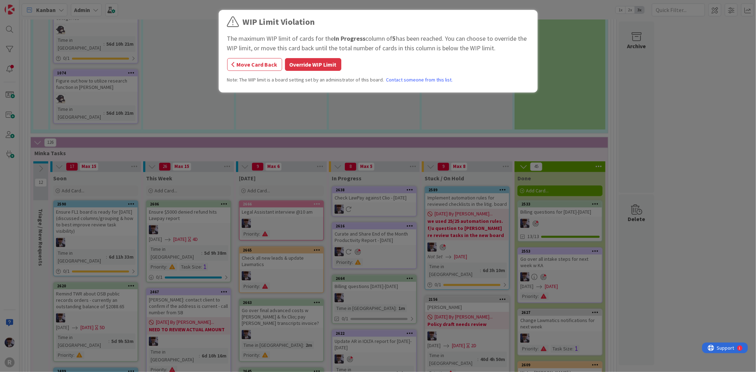
scroll to position [1231, 0]
click at [305, 64] on button "Override WIP Limit" at bounding box center [313, 64] width 56 height 13
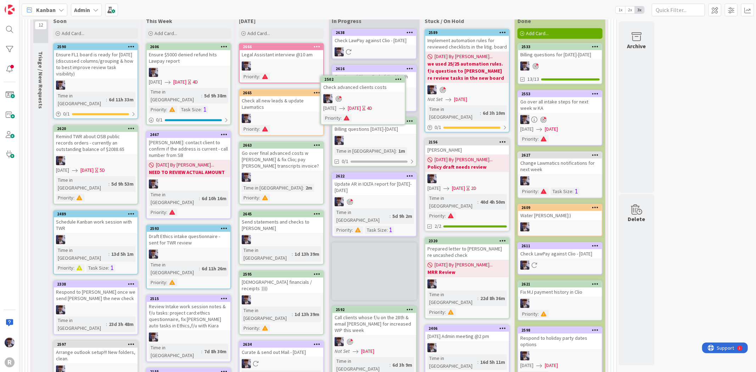
scroll to position [1389, 0]
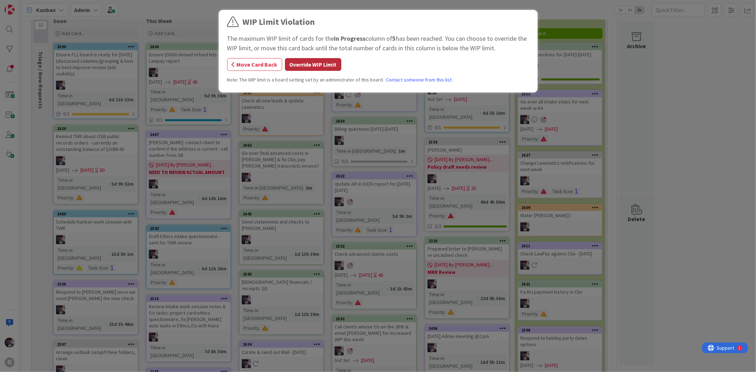
click at [328, 66] on button "Override WIP Limit" at bounding box center [313, 64] width 56 height 13
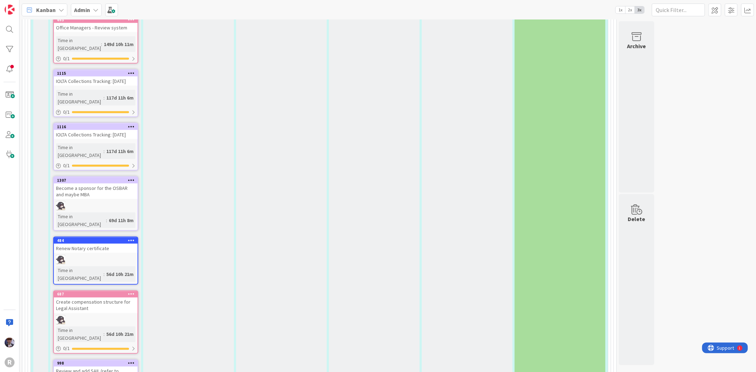
scroll to position [1063, 0]
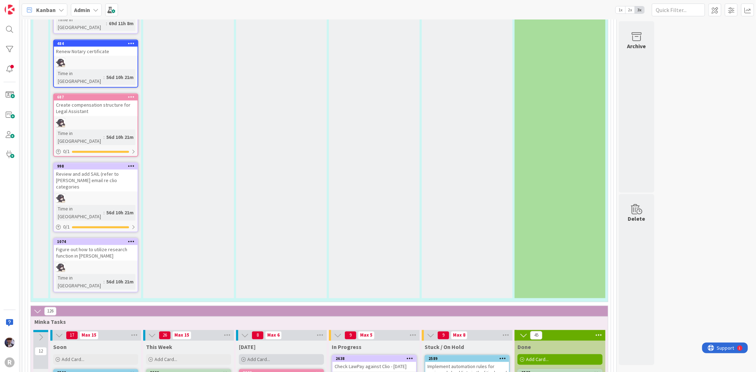
click at [249, 356] on span "Add Card..." at bounding box center [258, 359] width 23 height 6
drag, startPoint x: 346, startPoint y: 246, endPoint x: 119, endPoint y: 251, distance: 226.5
click at [247, 356] on span "Add Card..." at bounding box center [258, 359] width 23 height 6
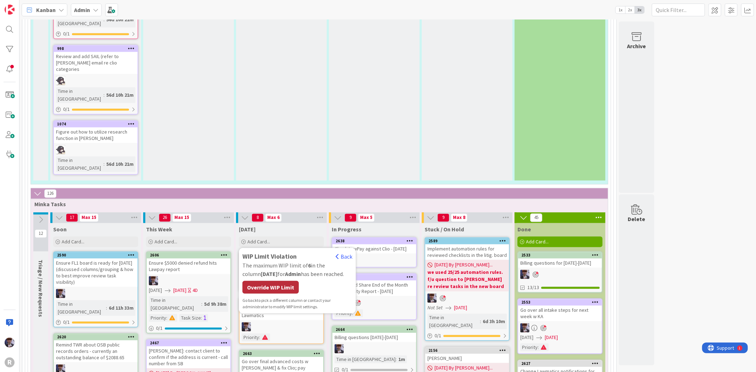
click at [284, 281] on div "Override WIP Limit" at bounding box center [270, 287] width 56 height 13
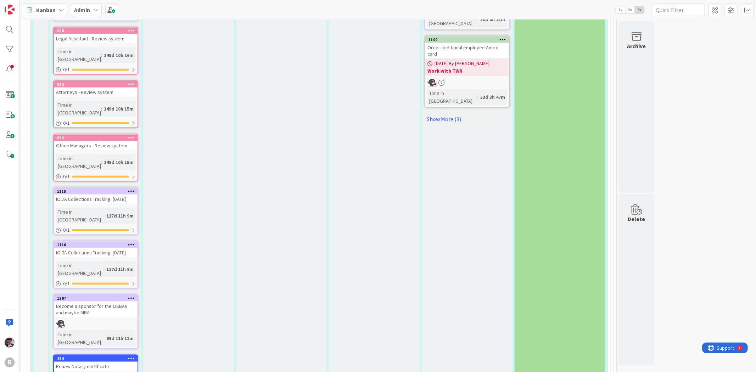
scroll to position [709, 0]
